Goal: Information Seeking & Learning: Learn about a topic

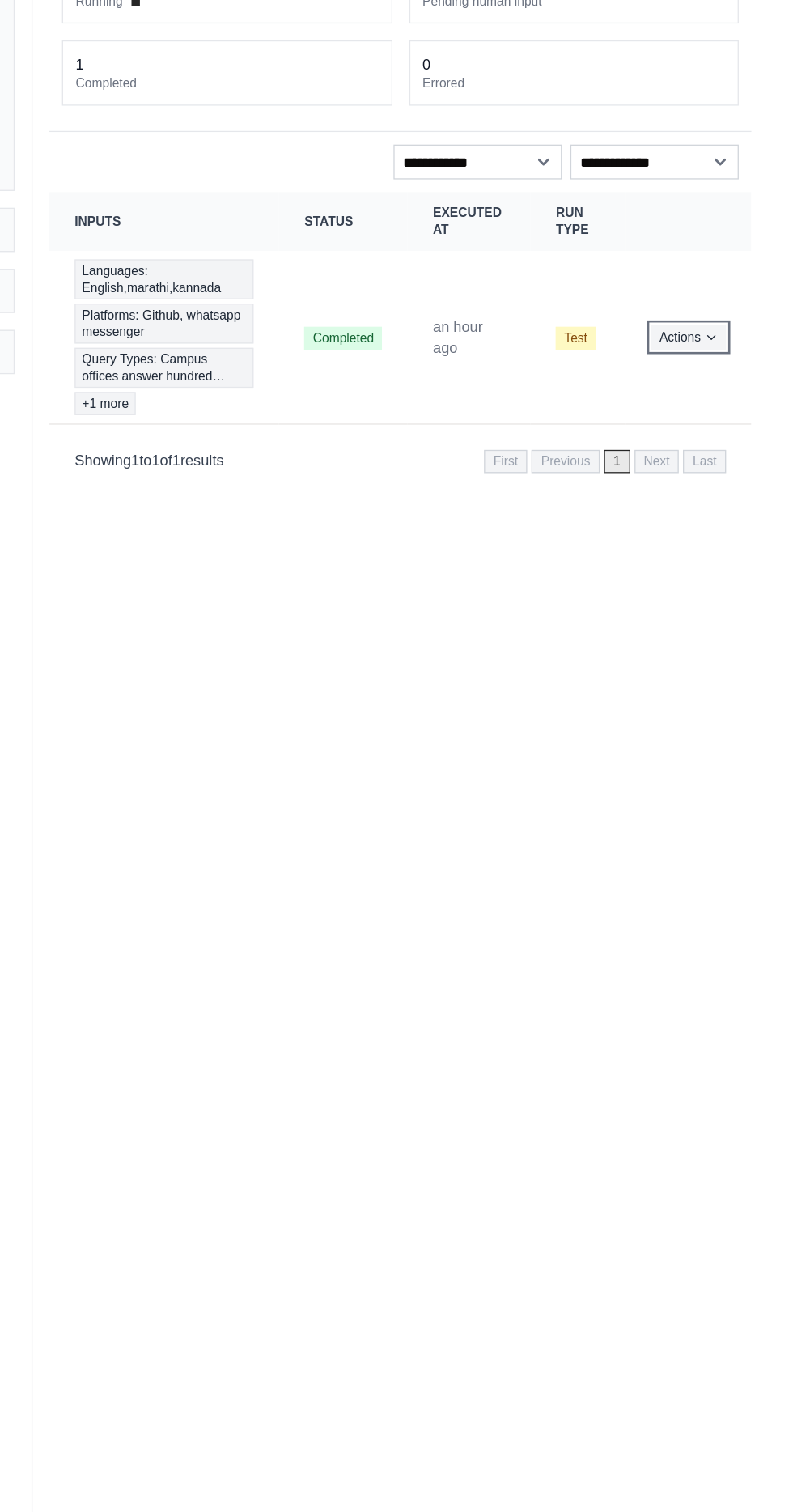
click at [709, 402] on button "Actions" at bounding box center [712, 403] width 57 height 19
click at [729, 398] on icon "Actions for execution" at bounding box center [729, 402] width 9 height 9
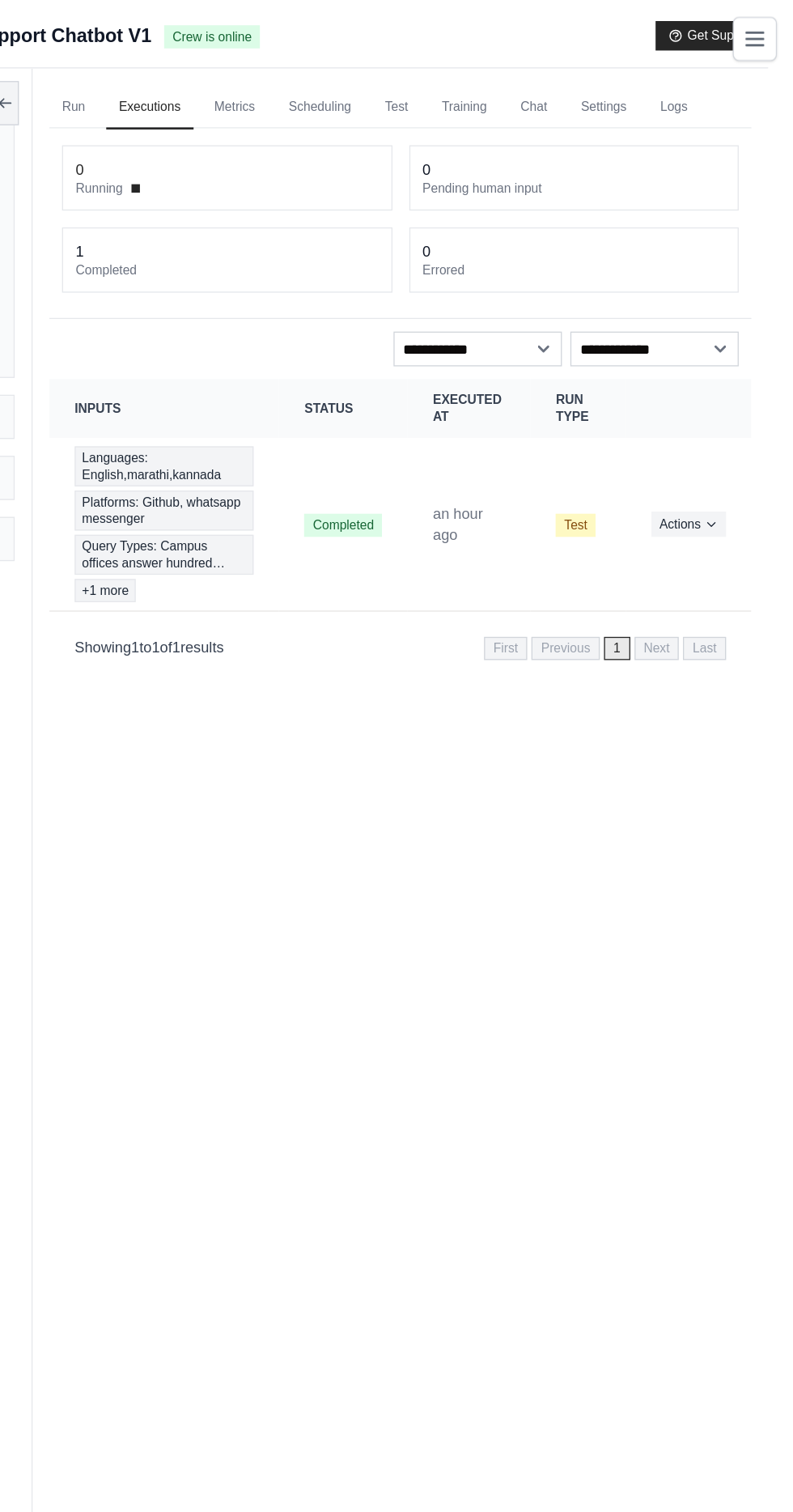
click at [555, 82] on link "Training" at bounding box center [540, 83] width 54 height 34
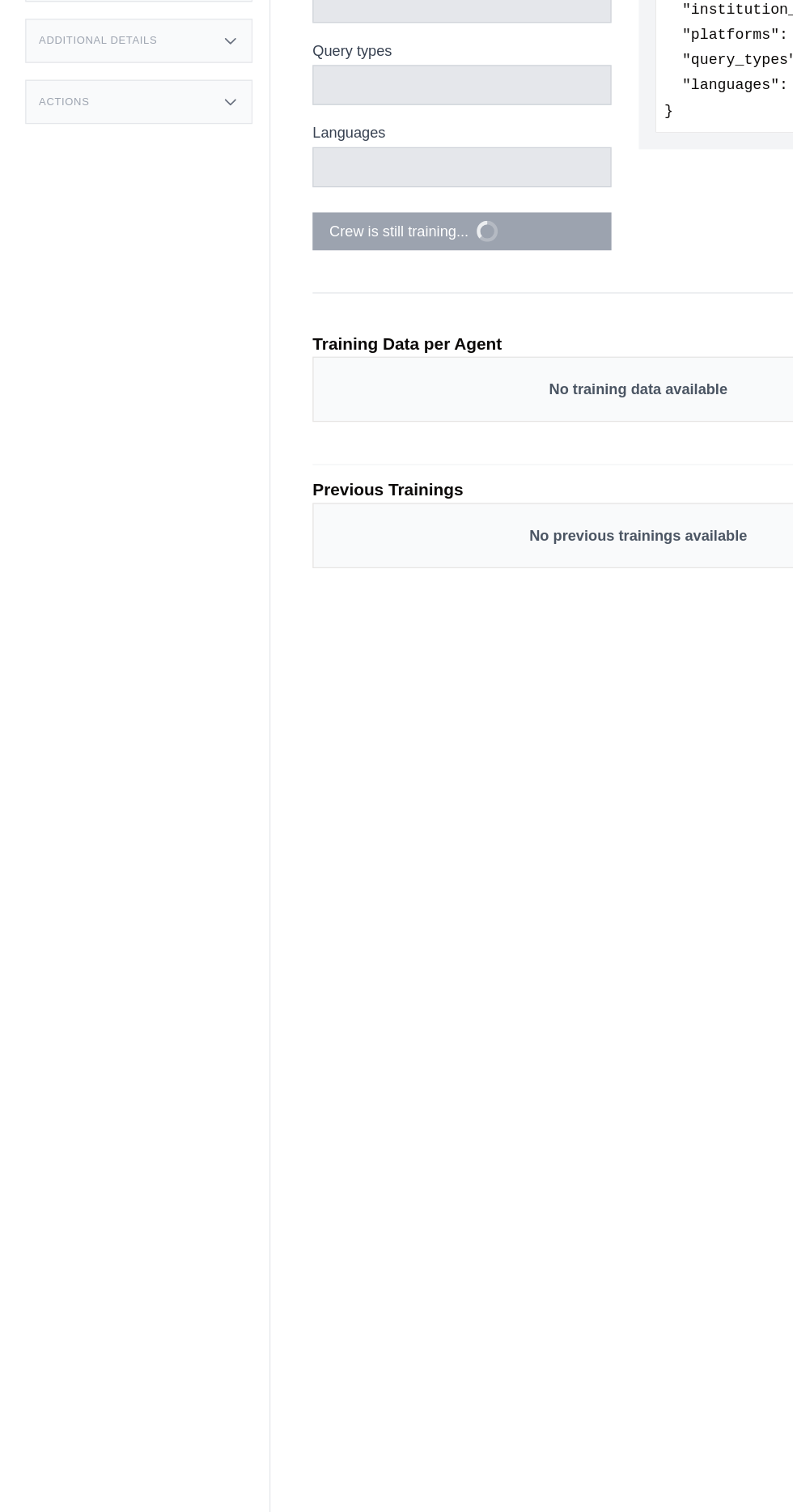
scroll to position [68, 0]
